Goal: Task Accomplishment & Management: Use online tool/utility

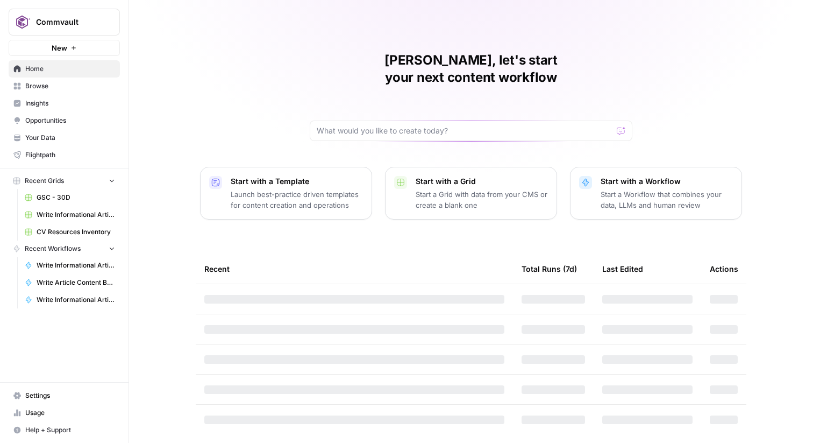
click at [82, 9] on button "Commvault" at bounding box center [64, 22] width 111 height 27
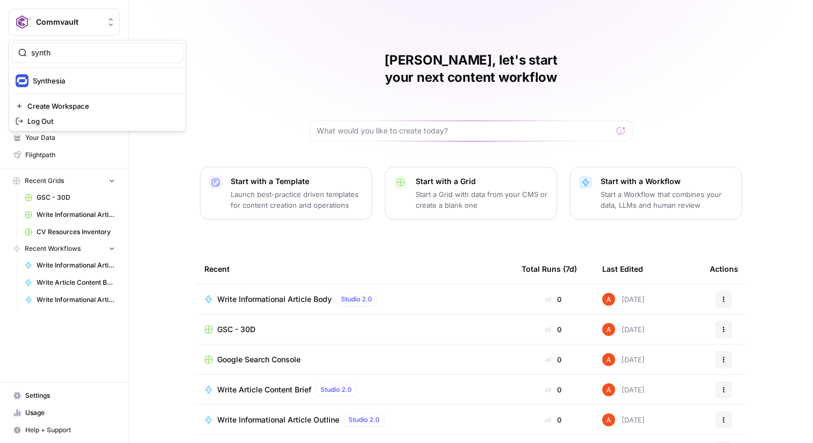
type input "synth"
click at [82, 83] on span "Synthesia" at bounding box center [104, 80] width 142 height 11
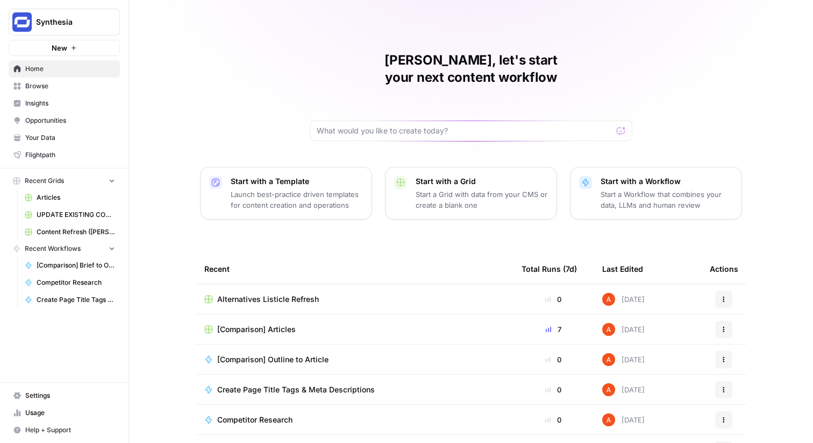
click at [276, 314] on td "[Comparison] Articles" at bounding box center [354, 329] width 317 height 30
click at [285, 324] on span "[Comparison] Articles" at bounding box center [256, 329] width 79 height 11
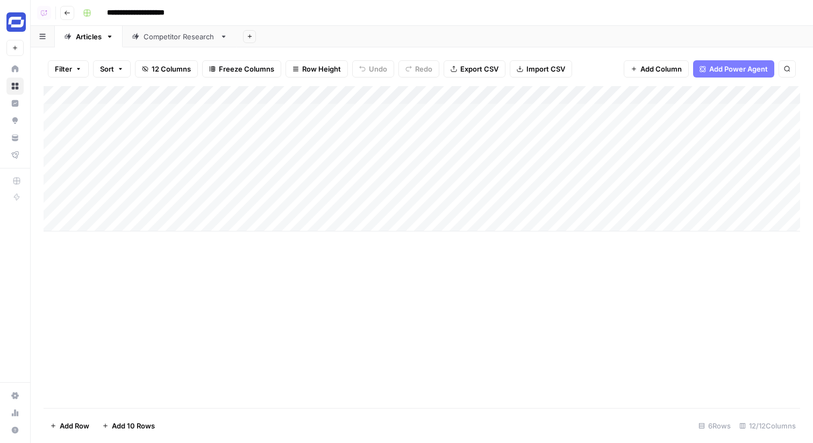
click at [190, 122] on div "Add Column" at bounding box center [422, 158] width 757 height 145
click at [176, 117] on div "Add Column" at bounding box center [422, 158] width 757 height 145
click at [175, 153] on div "Add Column" at bounding box center [422, 158] width 757 height 145
click at [19, 65] on link "Home" at bounding box center [14, 68] width 17 height 17
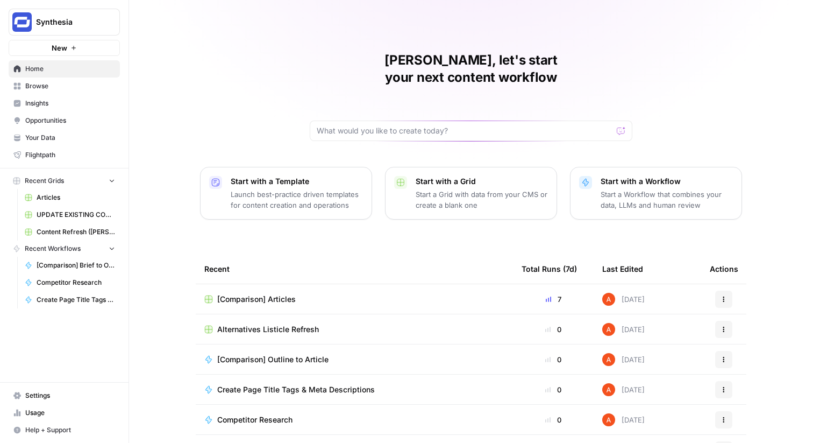
scroll to position [52, 0]
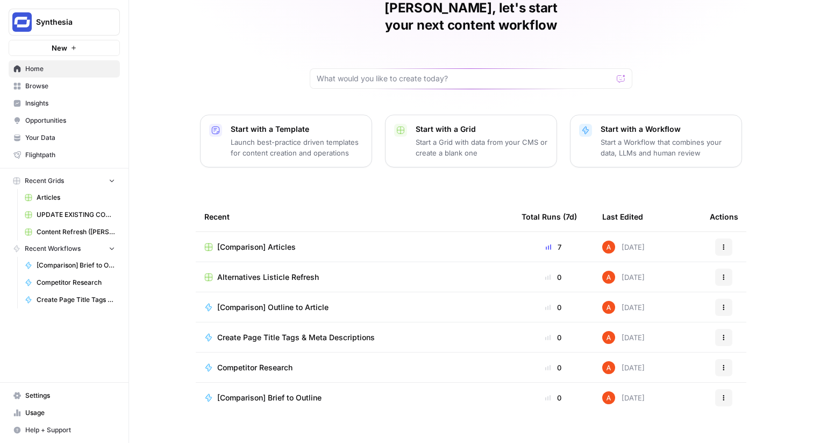
click at [51, 86] on span "Browse" at bounding box center [70, 86] width 90 height 10
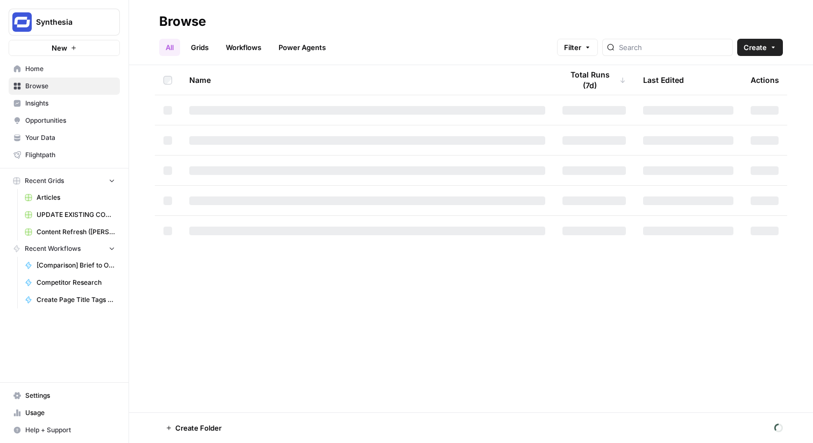
click at [200, 45] on link "Grids" at bounding box center [199, 47] width 31 height 17
click at [256, 47] on link "Workflows" at bounding box center [243, 47] width 48 height 17
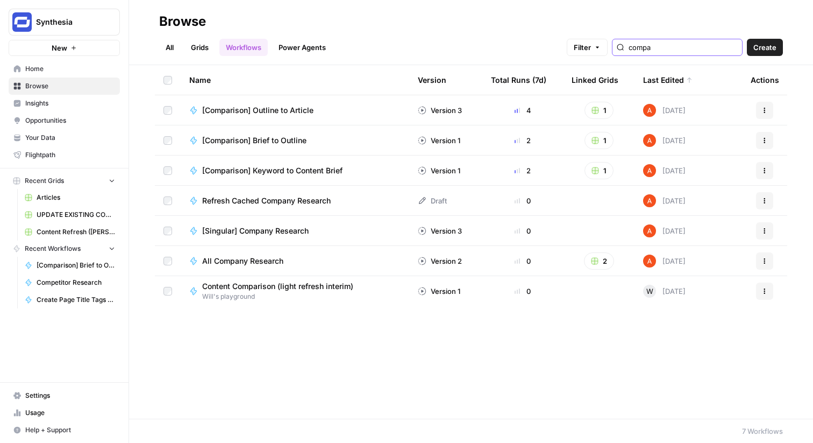
type input "compa"
click at [248, 230] on span "[Singular] Company Research" at bounding box center [255, 230] width 106 height 11
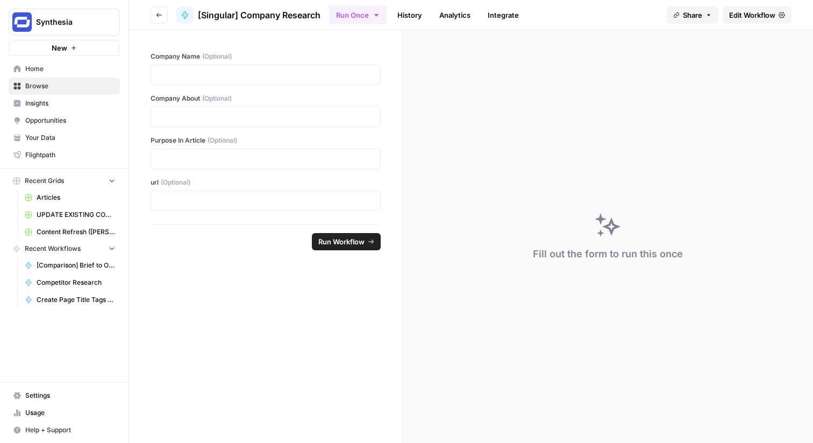
click at [747, 12] on span "Edit Workflow" at bounding box center [752, 15] width 46 height 11
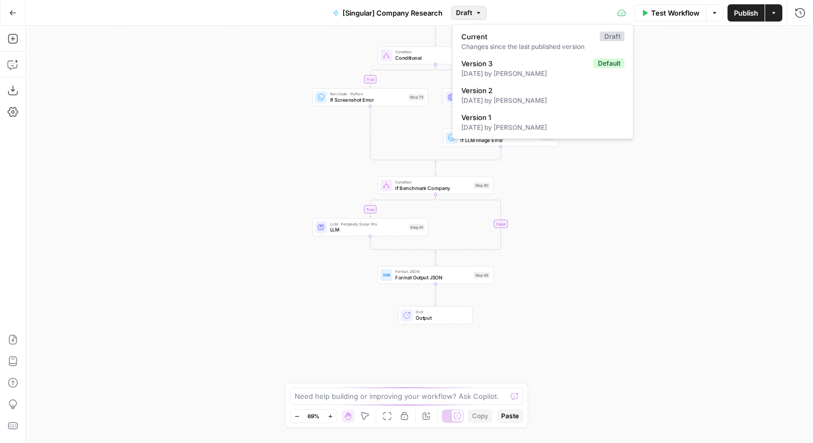
click at [469, 14] on span "Draft" at bounding box center [464, 13] width 16 height 10
click at [465, 10] on span "Draft" at bounding box center [464, 13] width 16 height 10
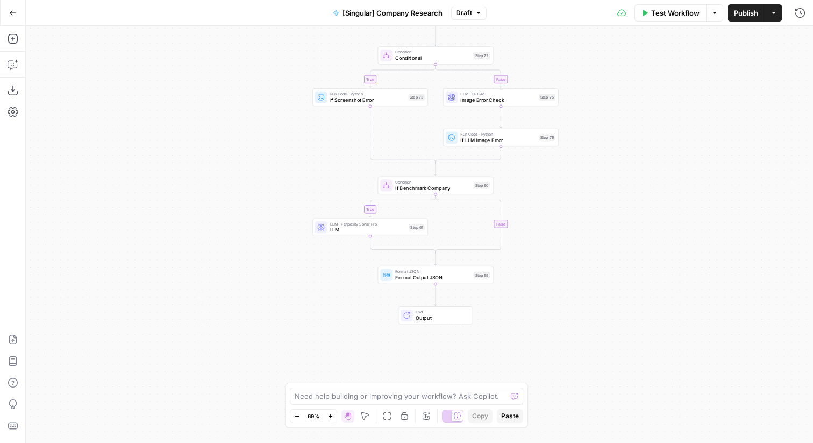
click at [738, 17] on span "Publish" at bounding box center [746, 13] width 24 height 11
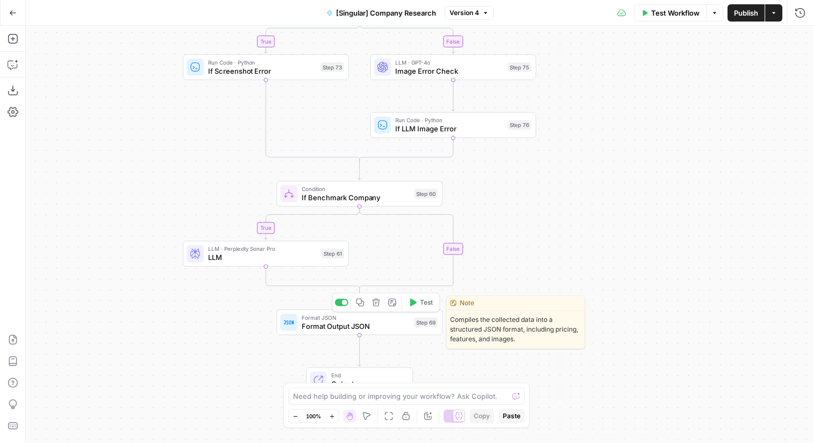
click at [306, 324] on span "Format Output JSON" at bounding box center [356, 325] width 108 height 11
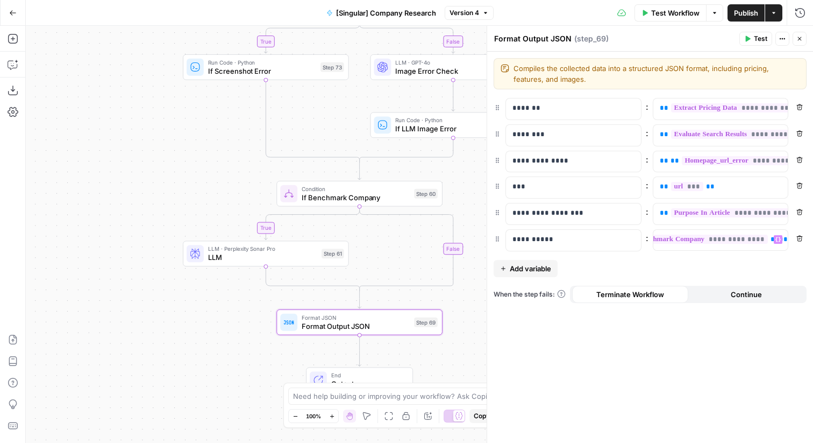
scroll to position [0, 288]
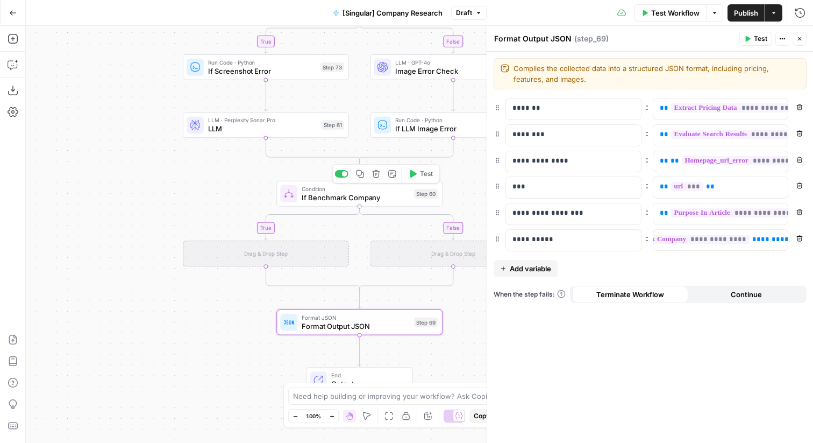
click at [375, 175] on icon "button" at bounding box center [376, 174] width 8 height 8
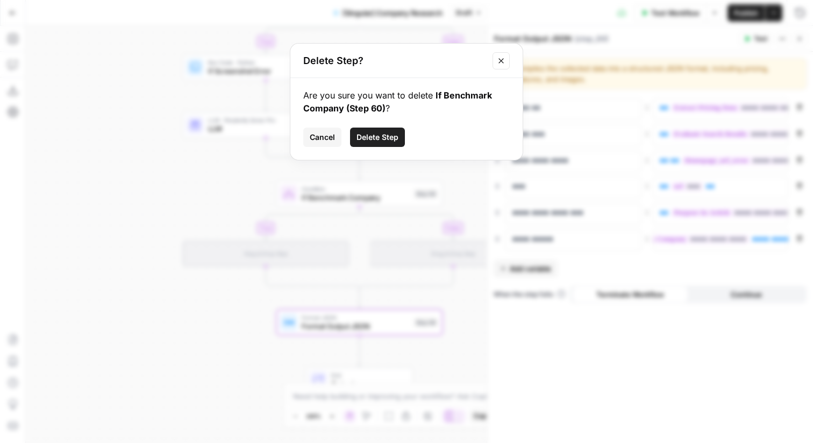
click at [368, 141] on span "Delete Step" at bounding box center [377, 137] width 42 height 11
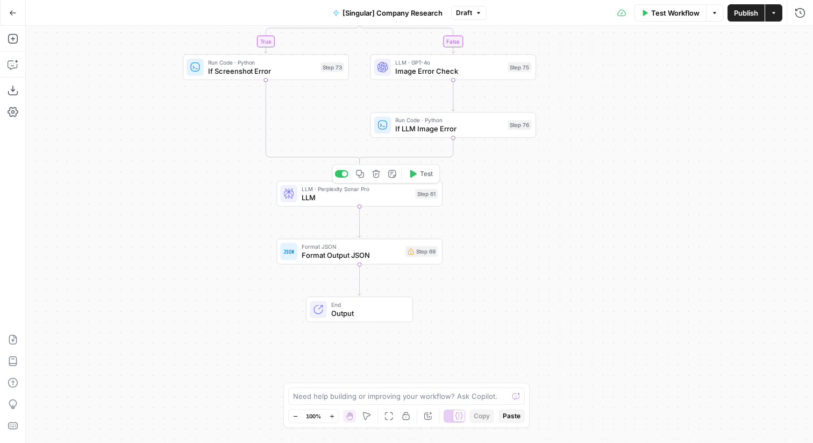
click at [367, 196] on span "LLM" at bounding box center [356, 197] width 109 height 11
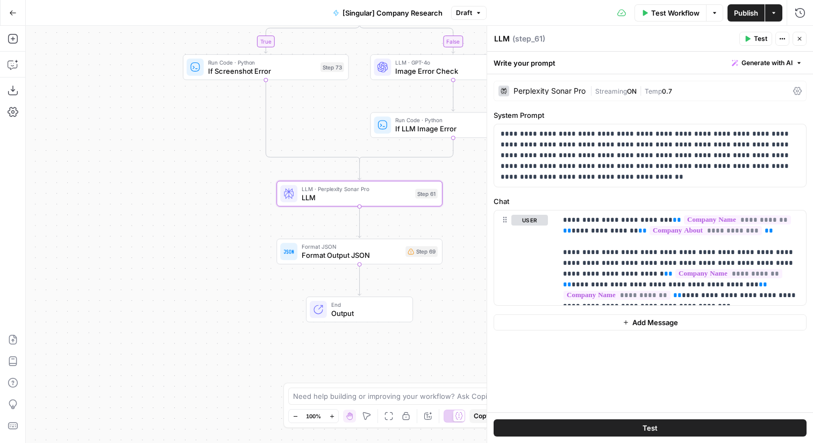
click at [574, 91] on div "Perplexity Sonar Pro" at bounding box center [550, 91] width 72 height 8
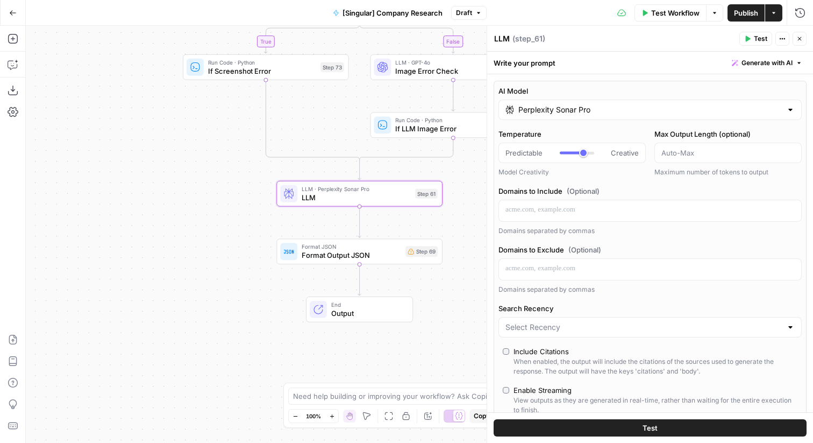
click at [569, 107] on input "Perplexity Sonar Pro" at bounding box center [649, 109] width 263 height 11
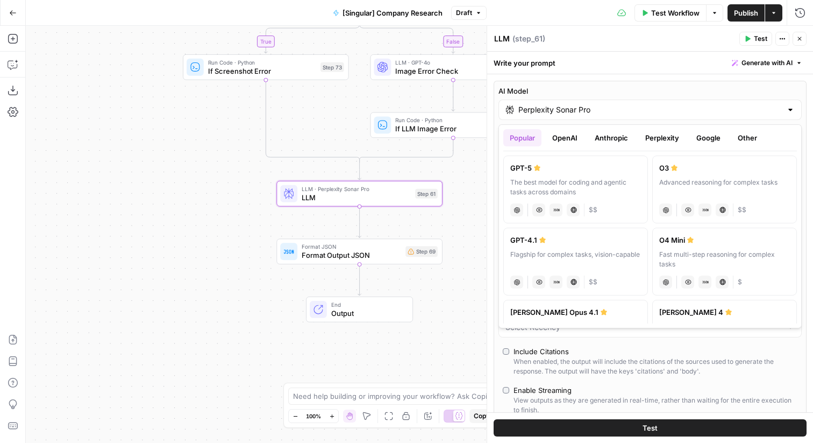
click at [564, 159] on label "GPT-5 The best model for coding and agentic tasks across domains chat Vision Ca…" at bounding box center [575, 189] width 145 height 68
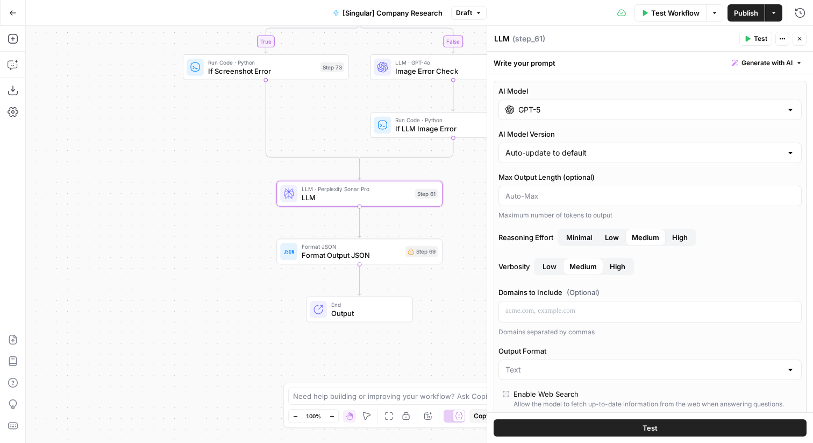
type input "GPT-5"
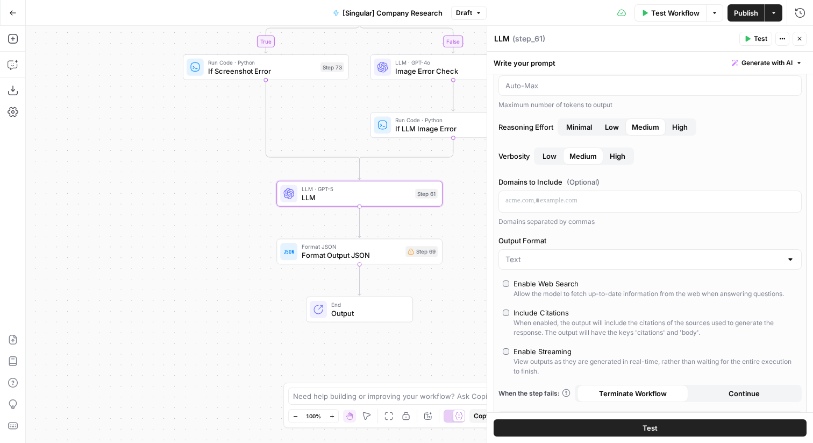
scroll to position [150, 0]
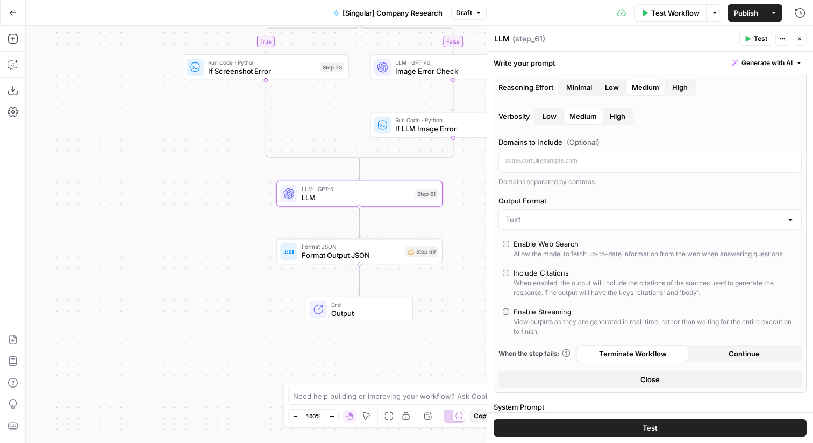
click at [554, 247] on div "Enable Web Search" at bounding box center [546, 243] width 65 height 11
click at [601, 383] on button "Close" at bounding box center [649, 378] width 303 height 17
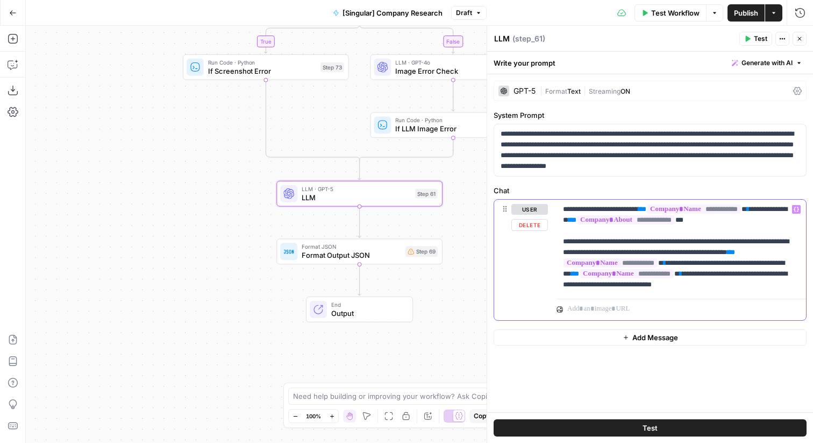
drag, startPoint x: 733, startPoint y: 263, endPoint x: 545, endPoint y: 245, distance: 189.1
click at [545, 245] on div "**********" at bounding box center [650, 259] width 312 height 120
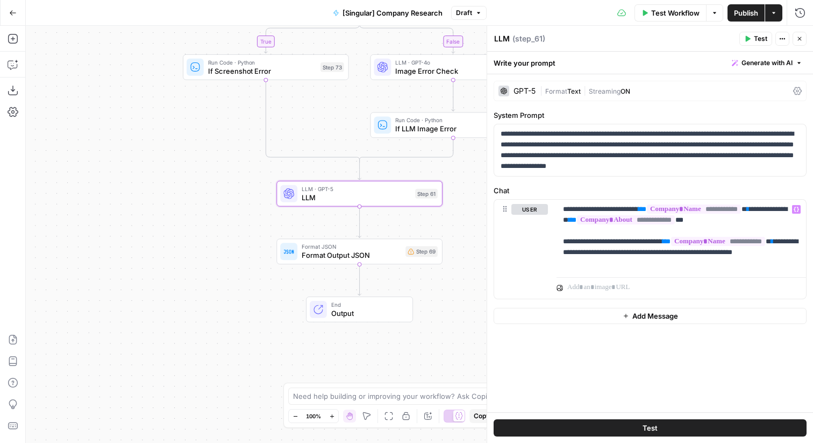
click at [504, 38] on textarea "LLM" at bounding box center [502, 38] width 16 height 11
type textarea "Research Step"
click at [377, 247] on span "Format JSON" at bounding box center [351, 246] width 99 height 9
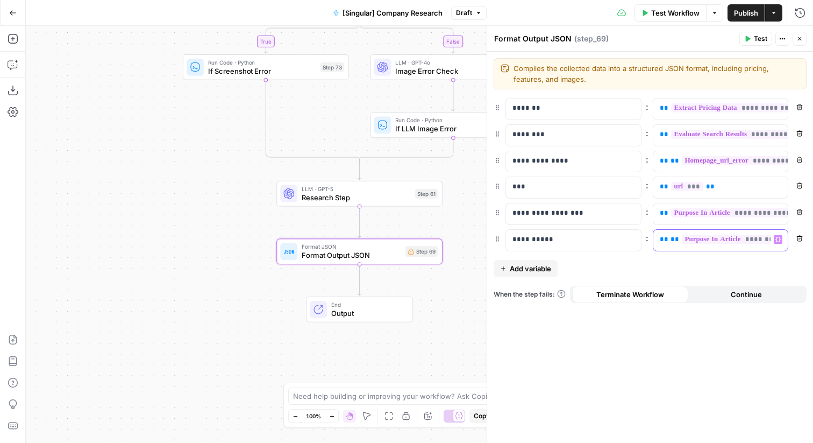
click at [674, 240] on span "**" at bounding box center [675, 239] width 9 height 7
drag, startPoint x: 730, startPoint y: 238, endPoint x: 666, endPoint y: 244, distance: 64.8
click at [666, 244] on div "**********" at bounding box center [712, 240] width 118 height 21
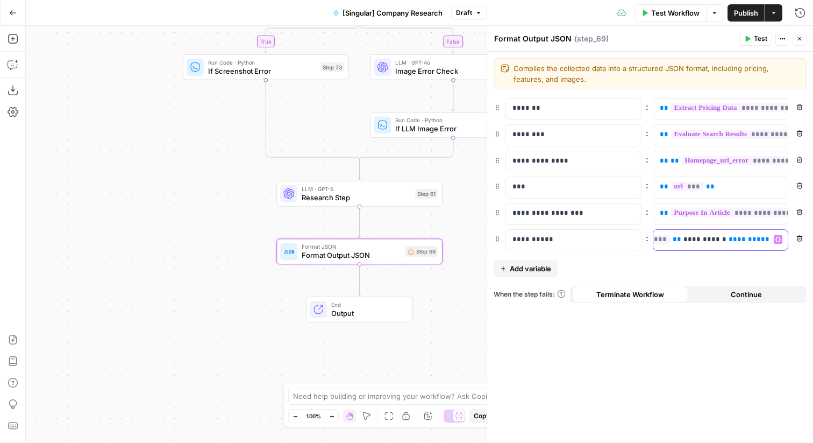
paste div
click at [693, 237] on span "**********" at bounding box center [699, 239] width 56 height 7
click at [795, 39] on button "Close" at bounding box center [800, 39] width 14 height 14
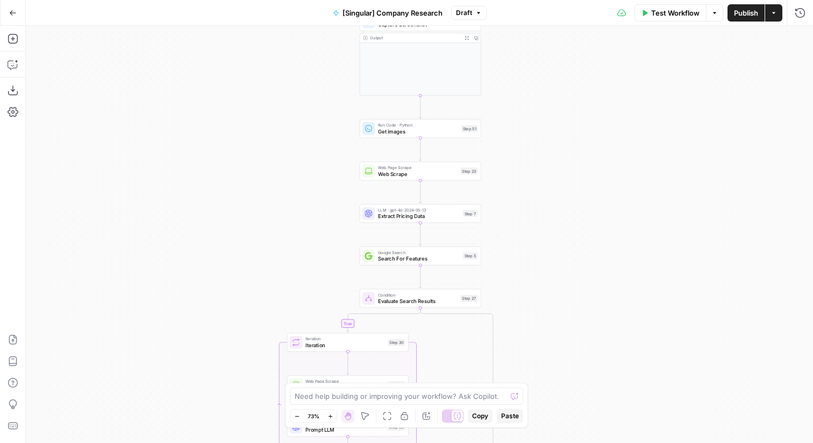
click at [454, 218] on span "Extract Pricing Data" at bounding box center [419, 216] width 82 height 8
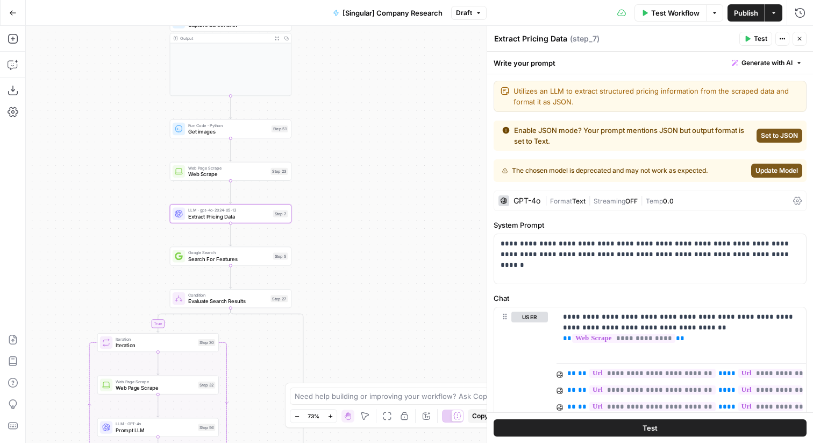
click at [752, 171] on button "Update Model" at bounding box center [776, 170] width 51 height 14
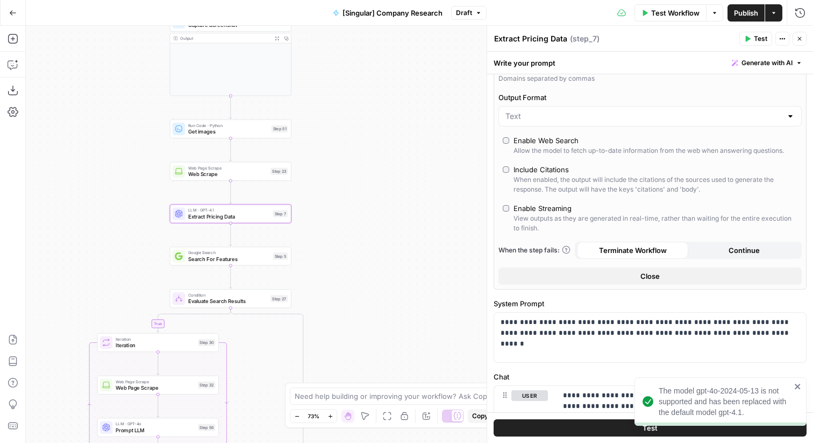
scroll to position [314, 0]
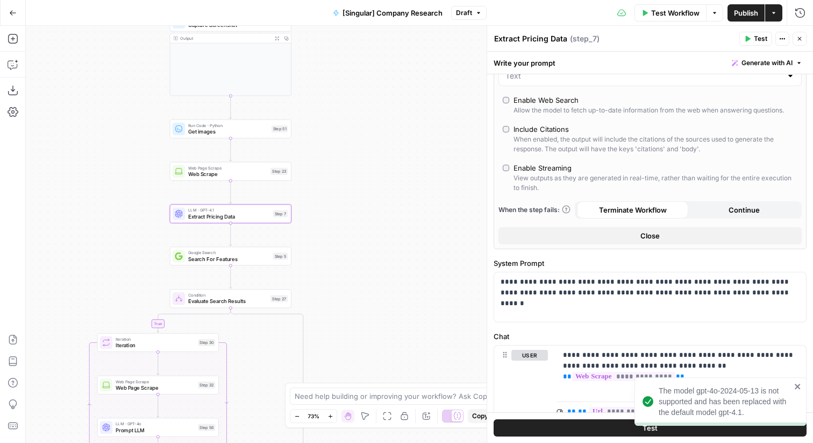
click at [581, 233] on button "Close" at bounding box center [649, 235] width 303 height 17
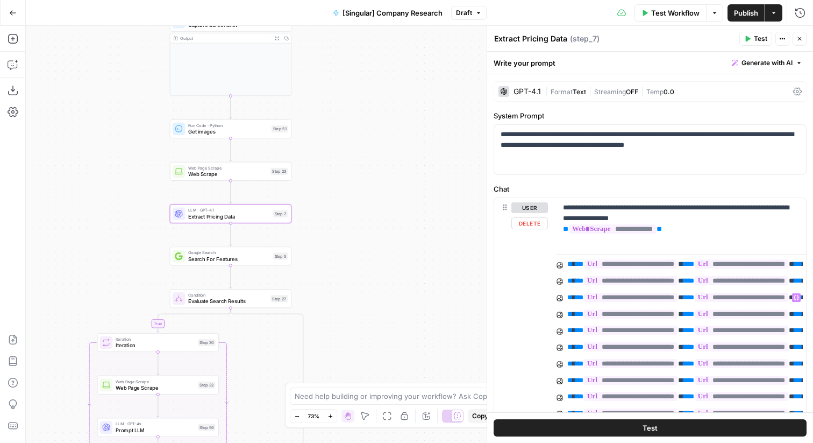
scroll to position [75, 0]
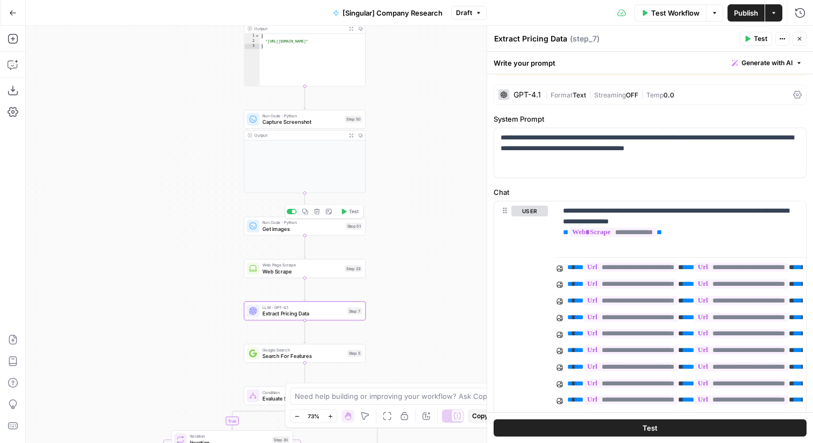
click at [355, 228] on div "Step 51" at bounding box center [354, 225] width 17 height 7
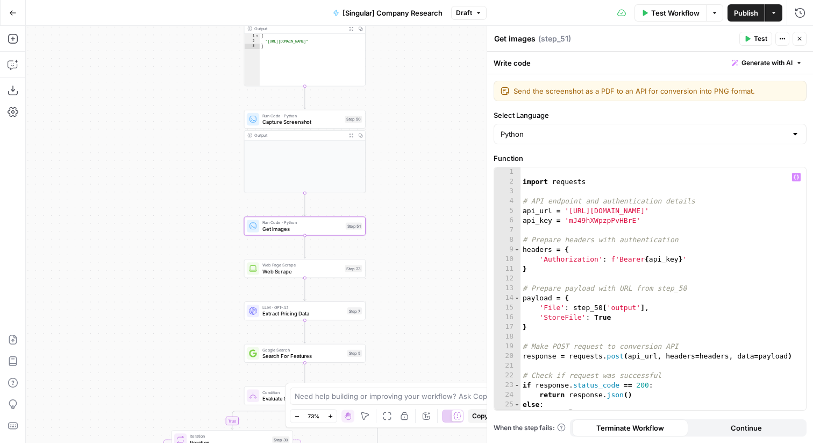
scroll to position [19, 0]
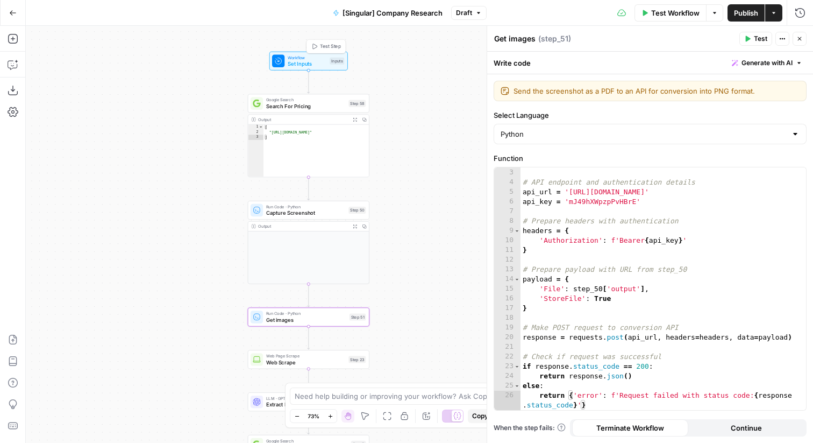
click at [332, 44] on span "Test Step" at bounding box center [330, 46] width 21 height 7
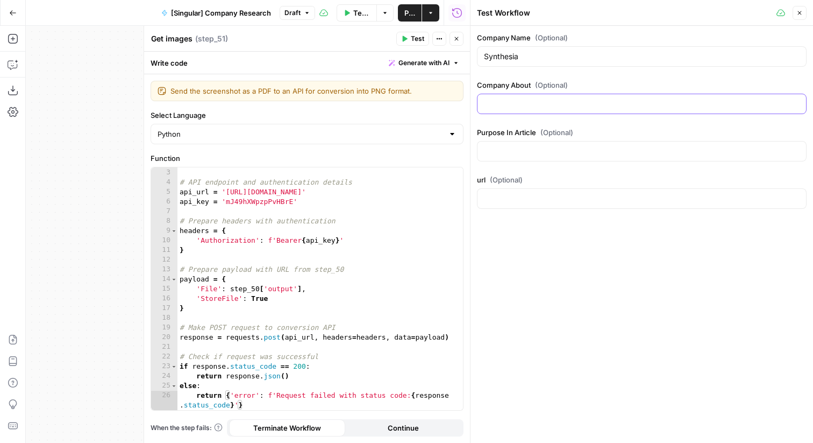
click at [533, 108] on input "Company About (Optional)" at bounding box center [642, 103] width 316 height 11
click at [800, 16] on button "Close" at bounding box center [800, 13] width 14 height 14
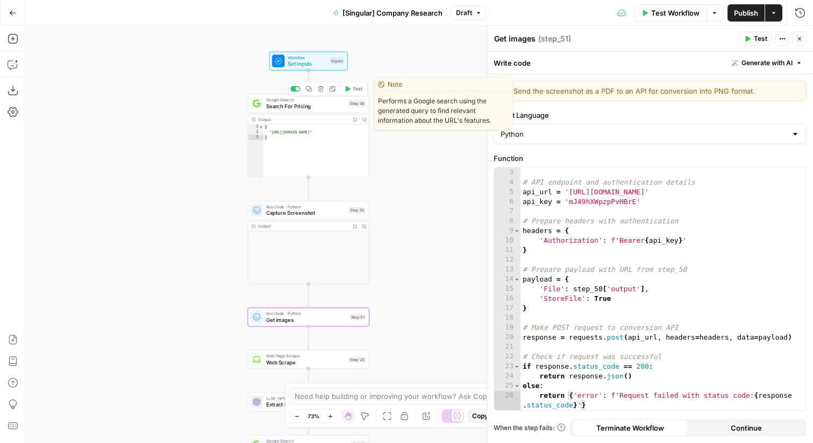
click at [354, 90] on span "Test" at bounding box center [358, 88] width 10 height 7
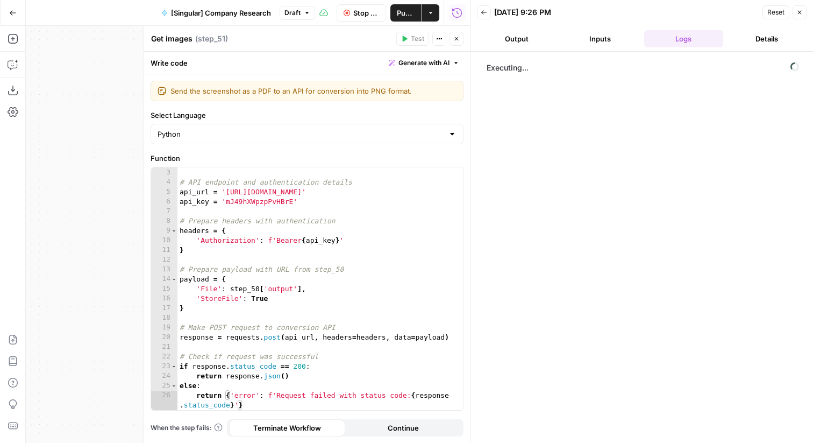
click at [454, 39] on icon "button" at bounding box center [456, 38] width 6 height 6
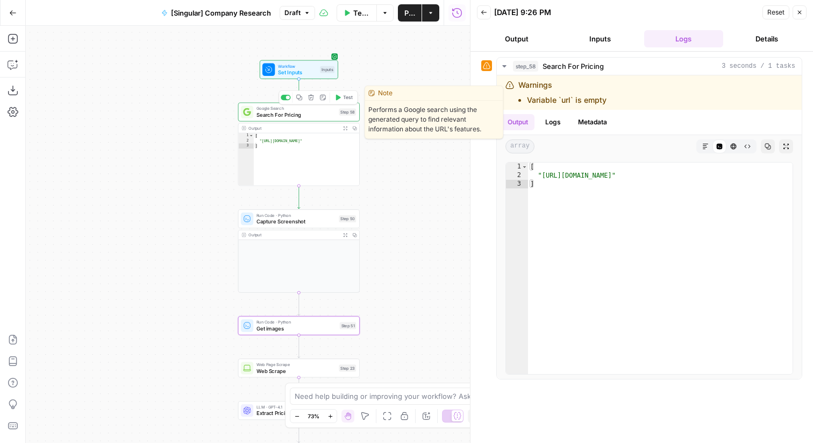
click at [319, 110] on span "Google Search" at bounding box center [295, 108] width 79 height 6
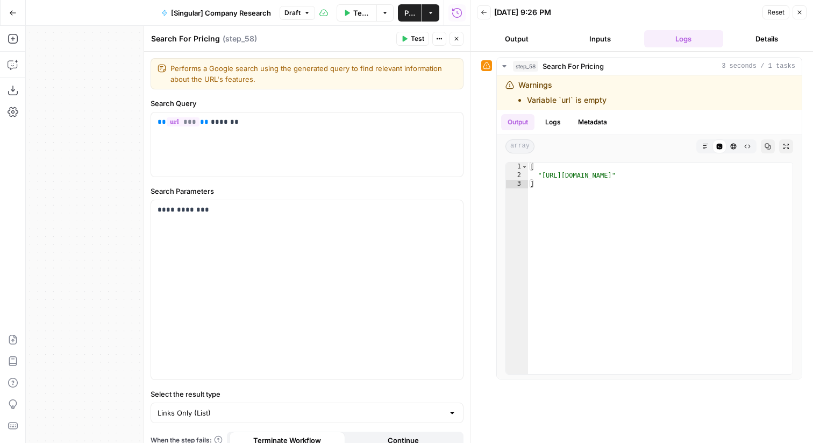
click at [458, 40] on icon "button" at bounding box center [457, 39] width 4 height 4
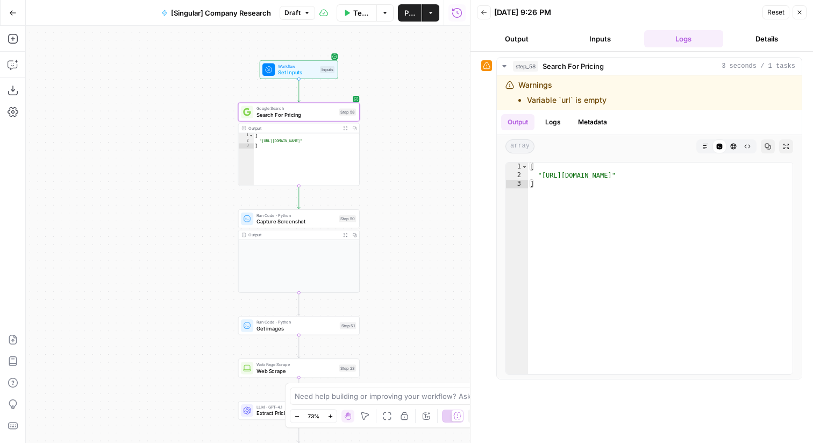
click at [369, 169] on div "true true false false Workflow Set Inputs Inputs Google Search Search For Prici…" at bounding box center [248, 234] width 444 height 417
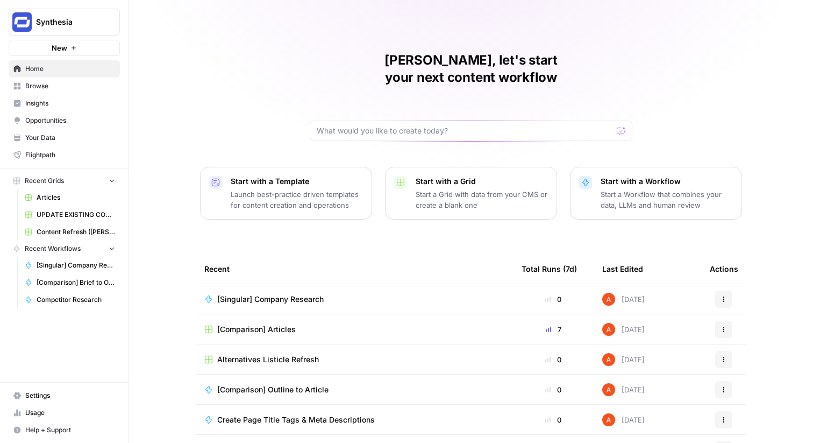
click at [80, 87] on span "Browse" at bounding box center [70, 86] width 90 height 10
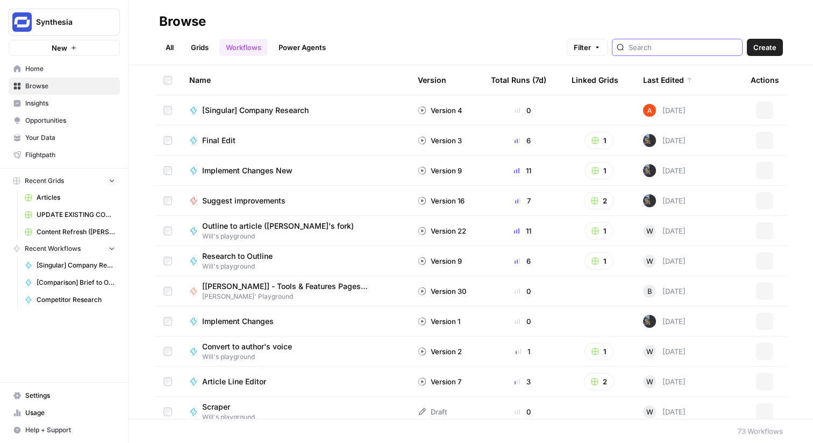
click at [667, 50] on input "search" at bounding box center [683, 47] width 109 height 11
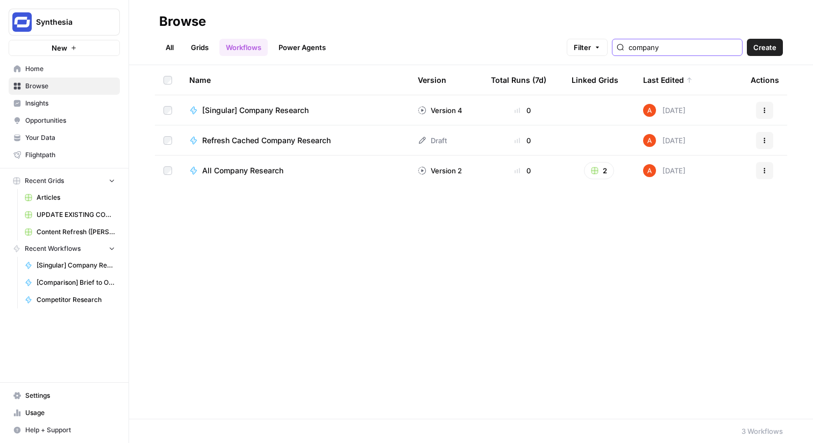
type input "company"
click at [258, 170] on span "All Company Research" at bounding box center [242, 170] width 81 height 11
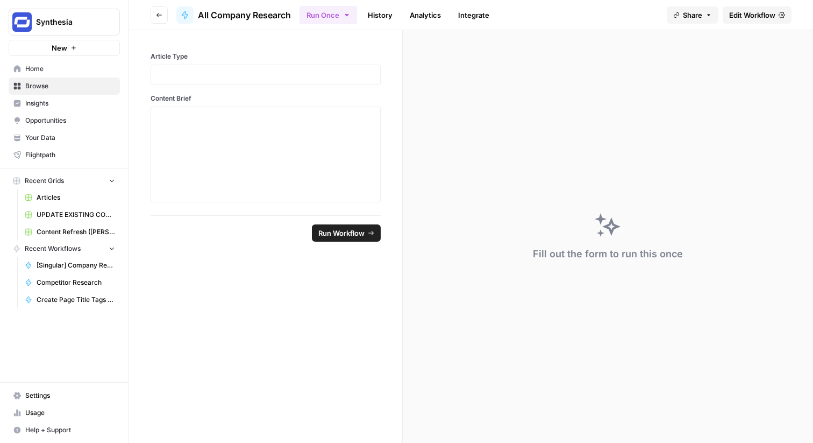
click at [744, 20] on link "Edit Workflow" at bounding box center [757, 14] width 69 height 17
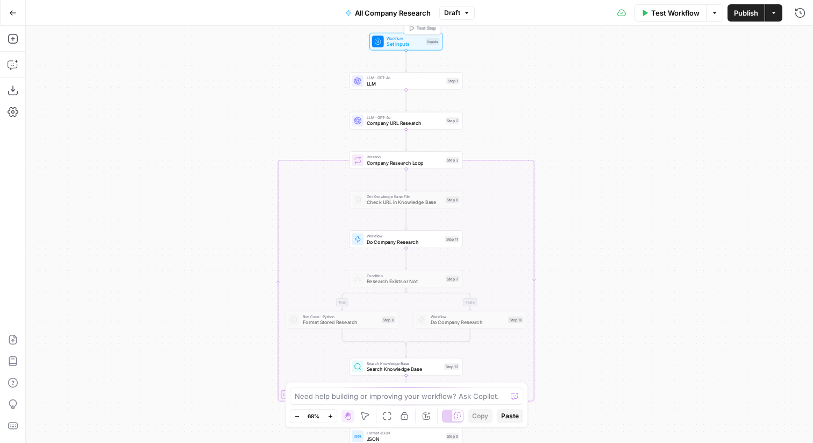
click at [426, 40] on div "Inputs" at bounding box center [432, 41] width 13 height 6
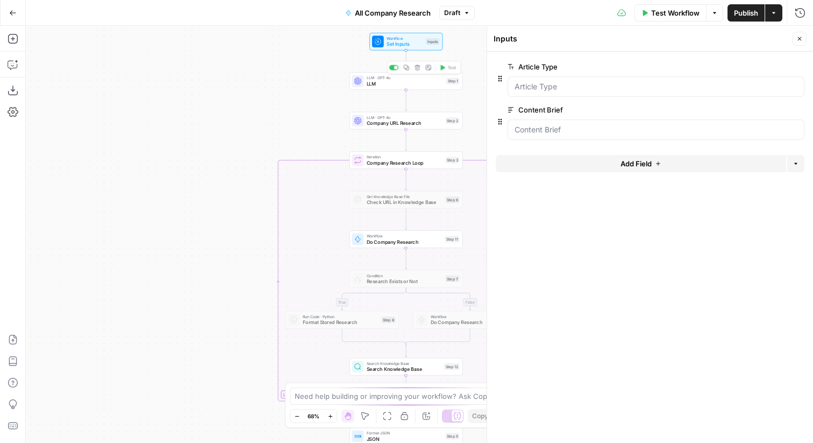
click at [414, 77] on span "LLM · GPT-4o" at bounding box center [405, 78] width 77 height 6
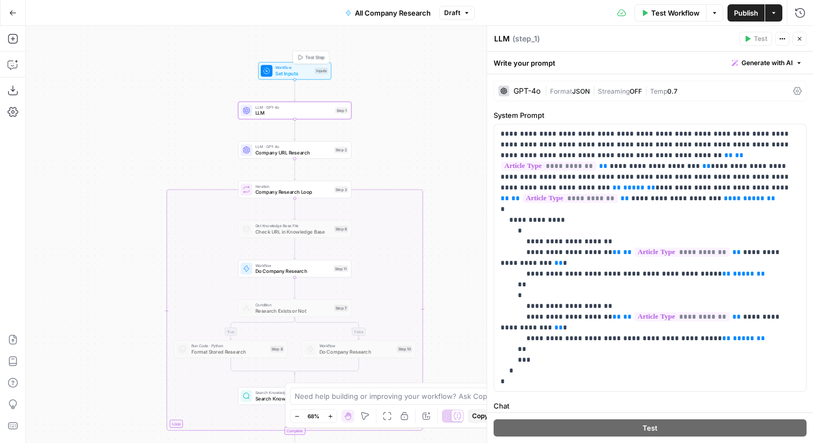
click at [322, 71] on div "Inputs" at bounding box center [321, 71] width 13 height 6
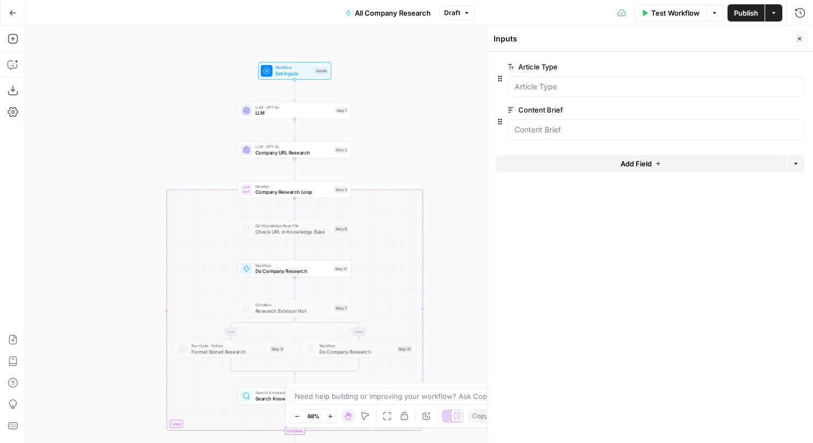
click at [799, 38] on icon "button" at bounding box center [800, 39] width 4 height 4
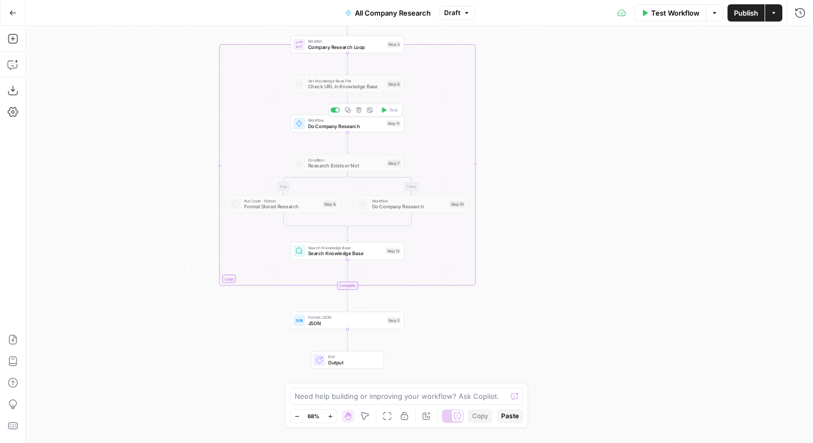
click at [385, 125] on div "Workflow Do Company Research Step 11 Copy step Delete step Add Note Test" at bounding box center [347, 123] width 108 height 12
type input "[Singular] Company Research"
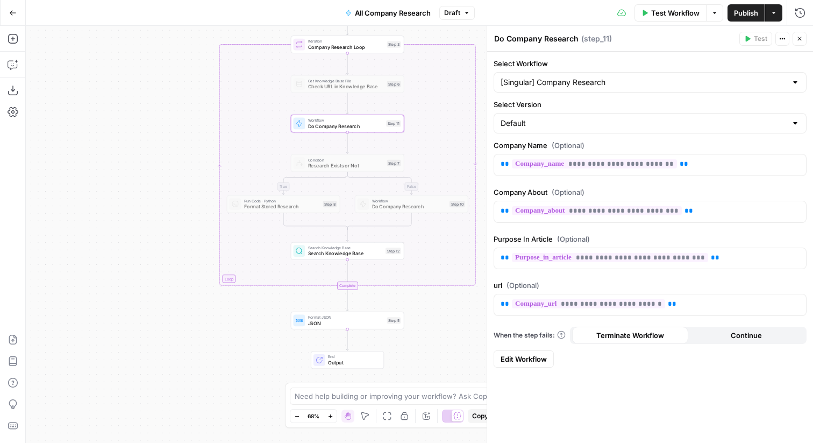
click at [503, 38] on textarea "Do Company Research" at bounding box center [536, 38] width 84 height 11
click at [494, 38] on textarea "Do Company Research" at bounding box center [536, 38] width 84 height 11
type textarea "Singular Company Research"
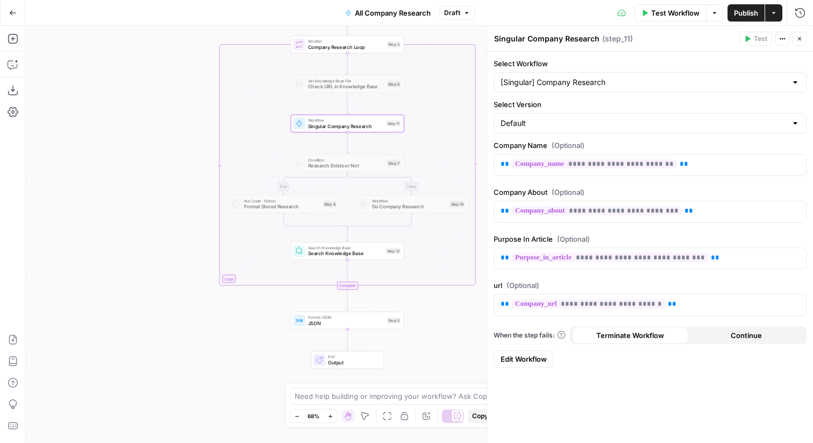
click at [801, 38] on icon "button" at bounding box center [799, 38] width 6 height 6
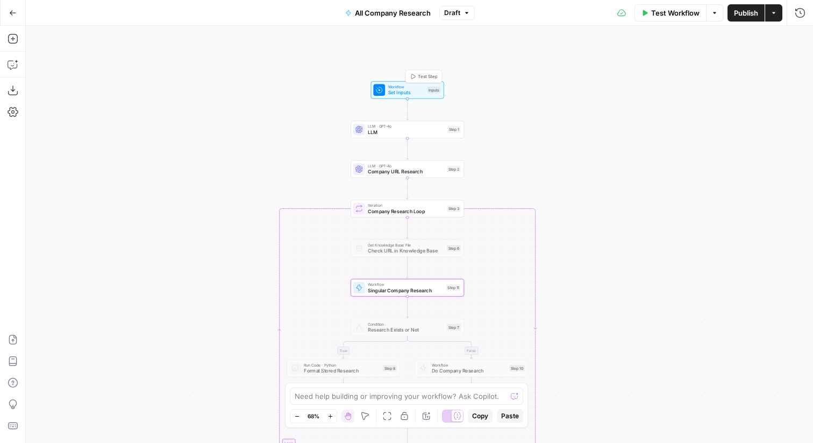
click at [426, 72] on button "Test Step" at bounding box center [423, 77] width 33 height 10
click at [427, 74] on span "Test Step" at bounding box center [427, 76] width 19 height 6
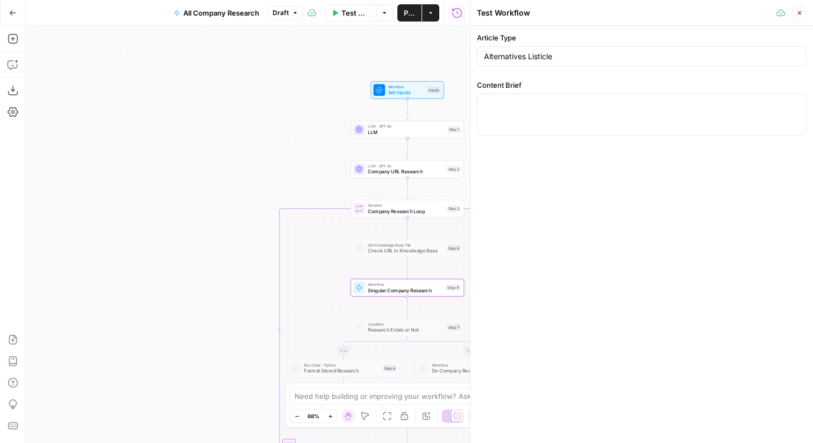
click at [517, 49] on div "Alternatives Listicle" at bounding box center [642, 56] width 330 height 20
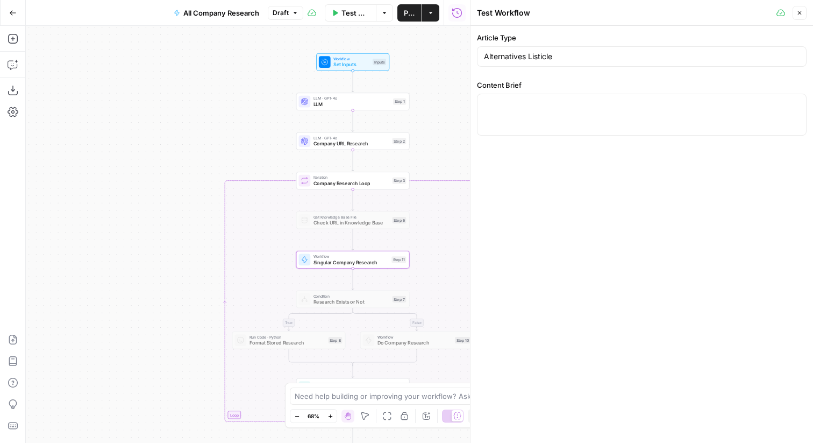
click at [353, 97] on span "LLM · GPT-4o" at bounding box center [351, 98] width 77 height 6
